Goal: Transaction & Acquisition: Purchase product/service

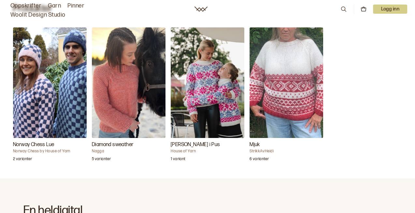
scroll to position [208, 0]
click at [125, 113] on img "Diamond sweather" at bounding box center [129, 82] width 74 height 111
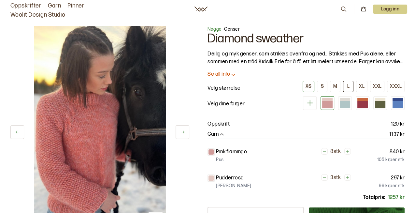
click at [352, 86] on button "L" at bounding box center [348, 86] width 10 height 11
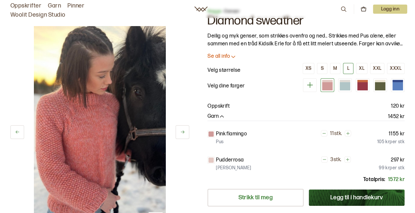
scroll to position [21, 0]
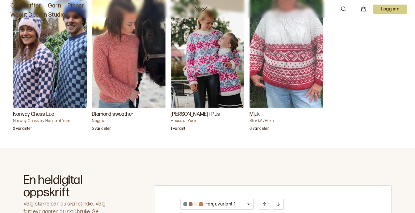
scroll to position [244, 0]
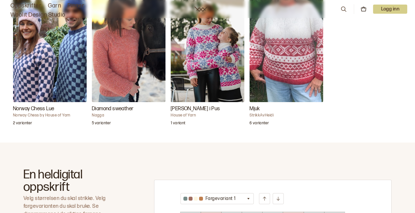
click at [115, 69] on img "Diamond sweather" at bounding box center [129, 47] width 74 height 111
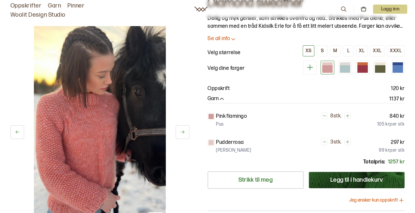
scroll to position [36, 0]
click at [351, 49] on button "L" at bounding box center [348, 50] width 10 height 11
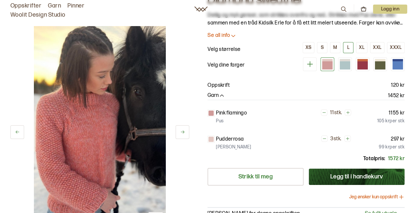
scroll to position [39, 0]
